Goal: Information Seeking & Learning: Learn about a topic

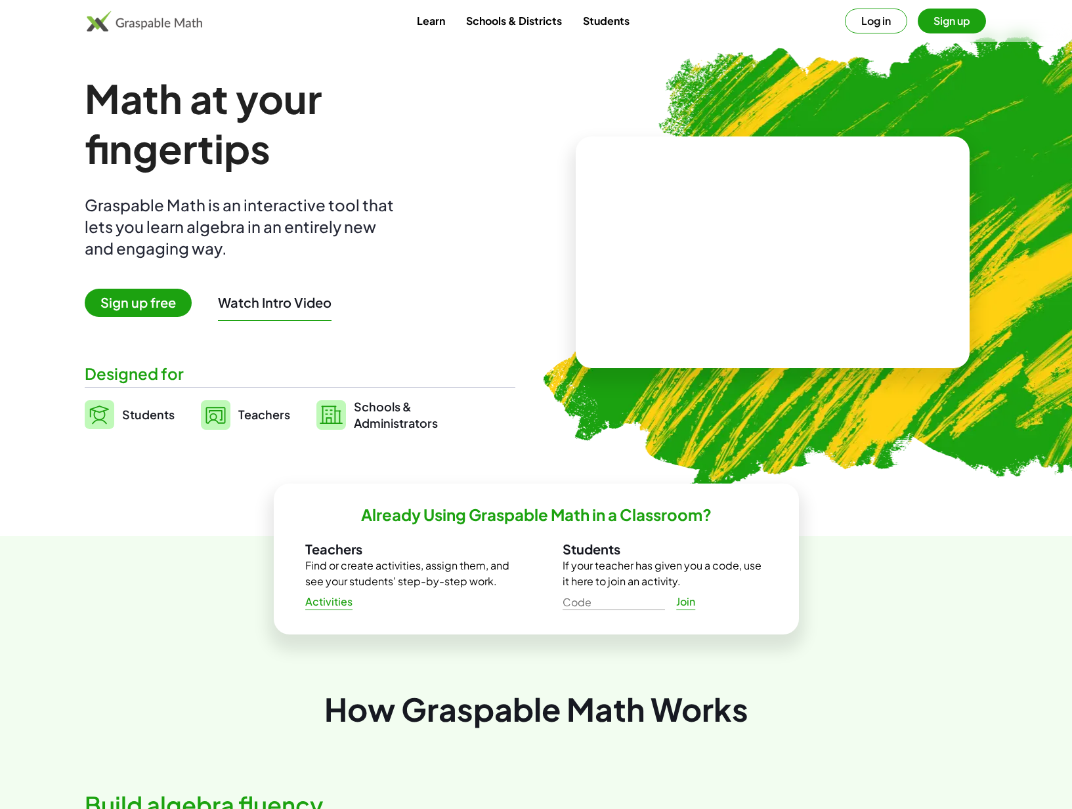
click at [291, 305] on button "Watch Intro Video" at bounding box center [275, 302] width 114 height 17
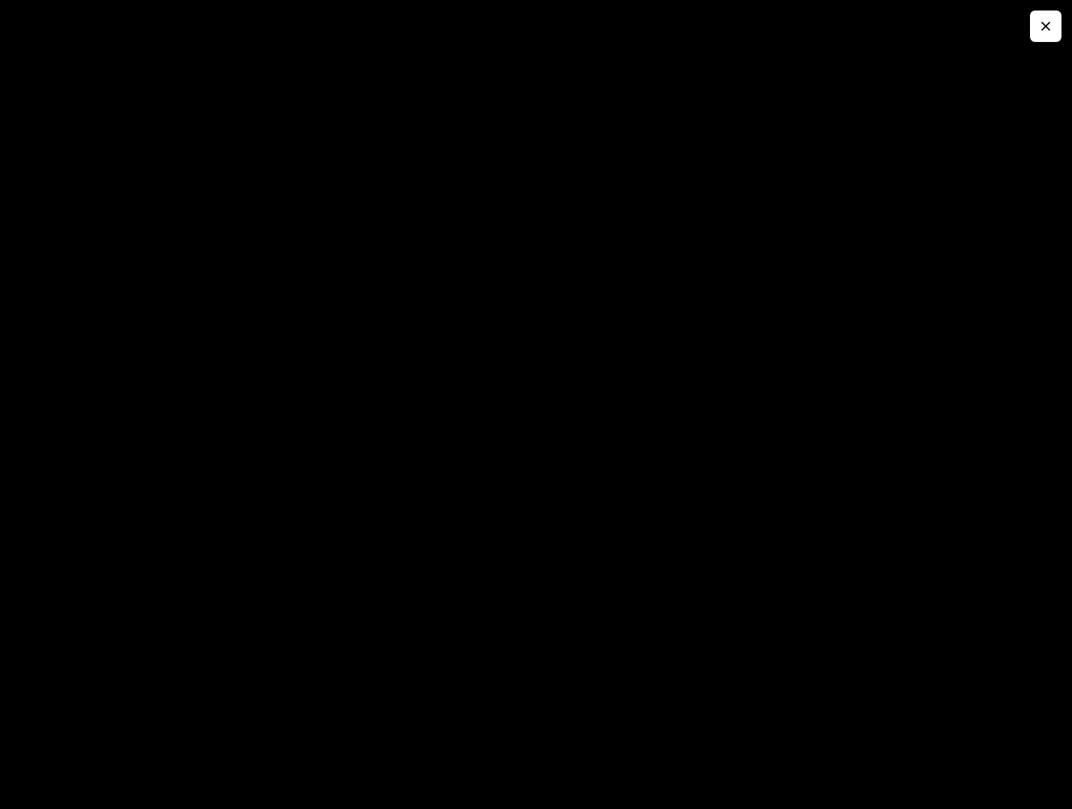
click at [444, 58] on div at bounding box center [536, 404] width 1072 height 809
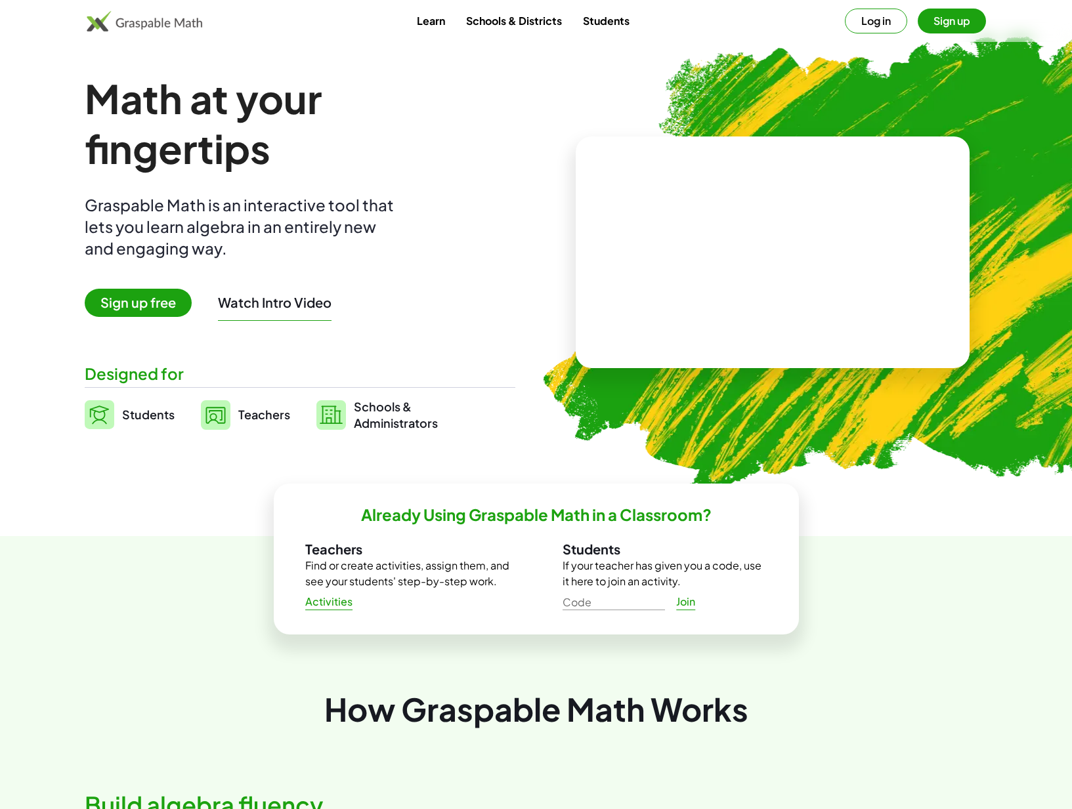
click at [443, 28] on link "Learn" at bounding box center [430, 21] width 49 height 24
